Goal: Register for event/course

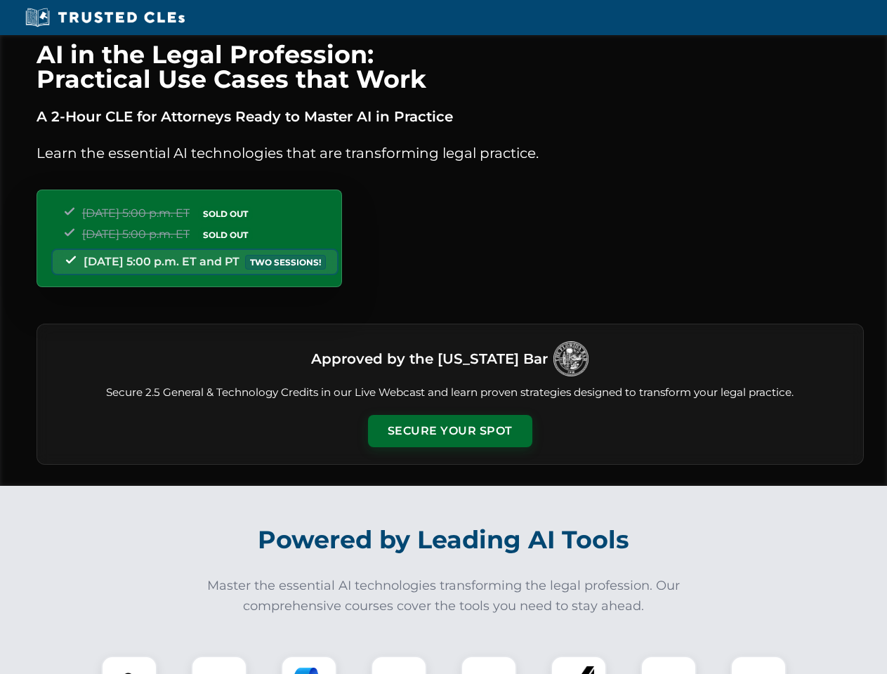
click at [450, 431] on button "Secure Your Spot" at bounding box center [450, 431] width 164 height 32
click at [129, 665] on img at bounding box center [129, 684] width 41 height 41
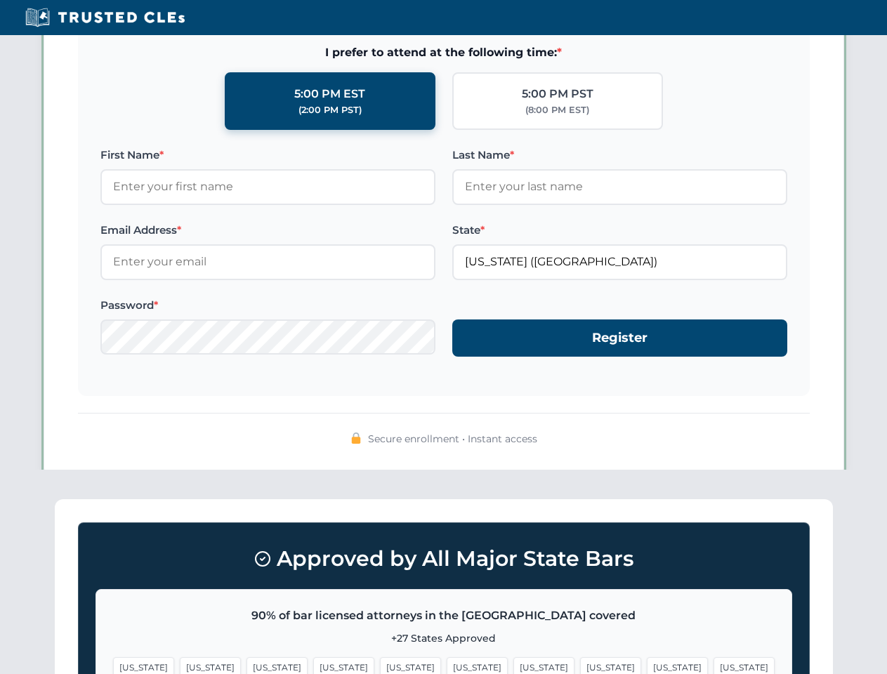
click at [513, 665] on span "[US_STATE]" at bounding box center [543, 667] width 61 height 20
click at [647, 665] on span "[US_STATE]" at bounding box center [677, 667] width 61 height 20
